Goal: Information Seeking & Learning: Learn about a topic

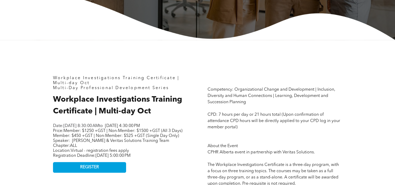
scroll to position [183, 0]
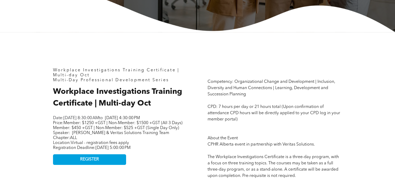
click at [99, 119] on span "[DATE] 8:30:00 AM" at bounding box center [80, 118] width 35 height 4
click at [99, 118] on span "[DATE] 8:30:00 AM" at bounding box center [80, 118] width 35 height 4
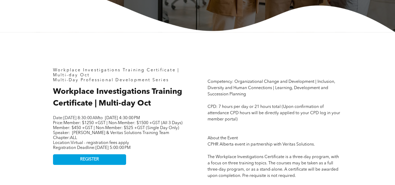
click at [99, 118] on span "[DATE] 8:30:00 AM" at bounding box center [80, 118] width 35 height 4
drag, startPoint x: 123, startPoint y: 118, endPoint x: 118, endPoint y: 124, distance: 7.6
click at [118, 121] on p "Date: [DATE] 8:30:00 AM to [DATE] 4:30:00 PM" at bounding box center [118, 118] width 130 height 5
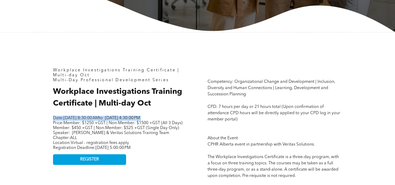
click at [118, 121] on p "Date: [DATE] 8:30:00 AM to [DATE] 4:30:00 PM" at bounding box center [118, 118] width 130 height 5
click at [117, 121] on p "Date: [DATE] 8:30:00 AM to [DATE] 4:30:00 PM" at bounding box center [118, 118] width 130 height 5
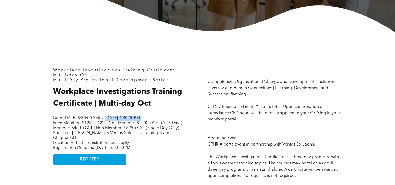
click at [117, 121] on p "Date: [DATE] 8:30:00 AM to [DATE] 4:30:00 PM" at bounding box center [118, 118] width 130 height 5
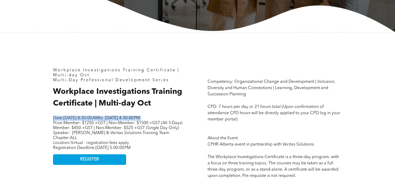
click at [117, 121] on p "Date: [DATE] 8:30:00 AM to [DATE] 4:30:00 PM" at bounding box center [118, 118] width 130 height 5
click at [78, 118] on span "[DATE] 8:30:00 AM" at bounding box center [80, 118] width 35 height 4
drag, startPoint x: 65, startPoint y: 119, endPoint x: 139, endPoint y: 121, distance: 73.8
click at [103, 120] on span "Date: [DATE] 8:30:00 AM to" at bounding box center [78, 118] width 50 height 4
drag, startPoint x: 139, startPoint y: 121, endPoint x: 121, endPoint y: 118, distance: 18.4
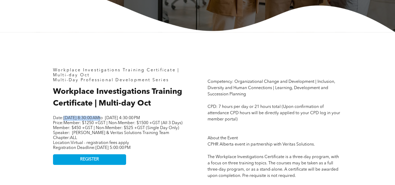
copy span "[DATE] 8:30:00 AM"
click at [132, 135] on span "[PERSON_NAME] & Veritas Solutions Training Team" at bounding box center [120, 133] width 97 height 4
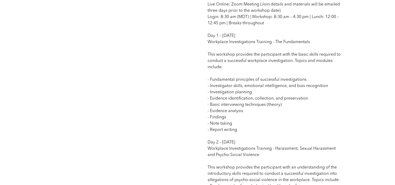
scroll to position [443, 0]
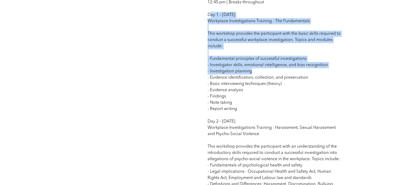
drag, startPoint x: 209, startPoint y: 22, endPoint x: 254, endPoint y: 80, distance: 73.8
click at [254, 80] on p "Competency: Organizational Change and Development | Inclusion, Diversity and Hu…" at bounding box center [274, 78] width 134 height 520
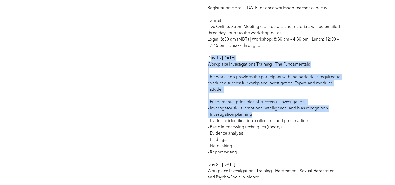
scroll to position [391, 0]
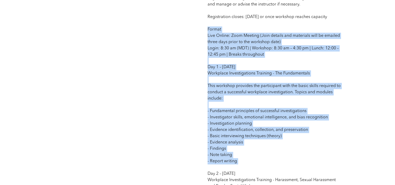
drag, startPoint x: 206, startPoint y: 34, endPoint x: 269, endPoint y: 171, distance: 151.0
click at [269, 171] on div "Competency: Organizational Change and Development | Inclusion, Diversity and Hu…" at bounding box center [274, 124] width 143 height 539
drag, startPoint x: 269, startPoint y: 171, endPoint x: 227, endPoint y: 140, distance: 52.6
copy span "Format Live Online: Zoom Meeting (Join details and materials will be emailed th…"
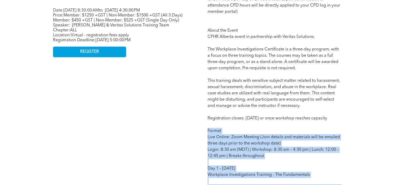
scroll to position [287, 0]
